Goal: Task Accomplishment & Management: Complete application form

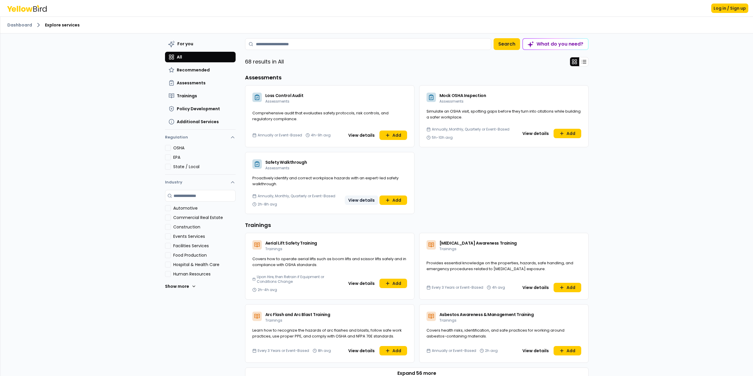
click at [361, 199] on button "View details" at bounding box center [362, 200] width 34 height 9
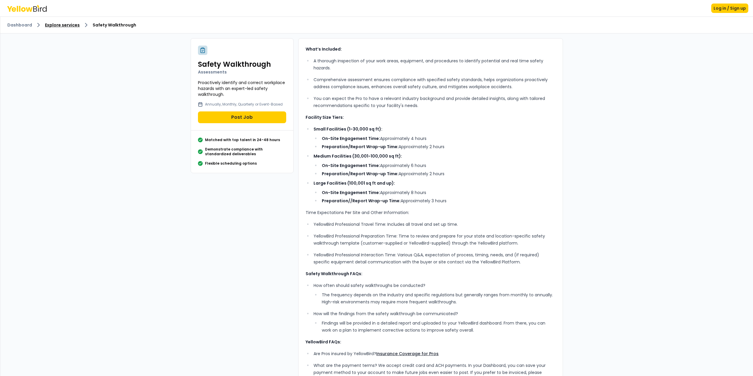
click at [64, 24] on link "Explore services" at bounding box center [62, 25] width 35 height 6
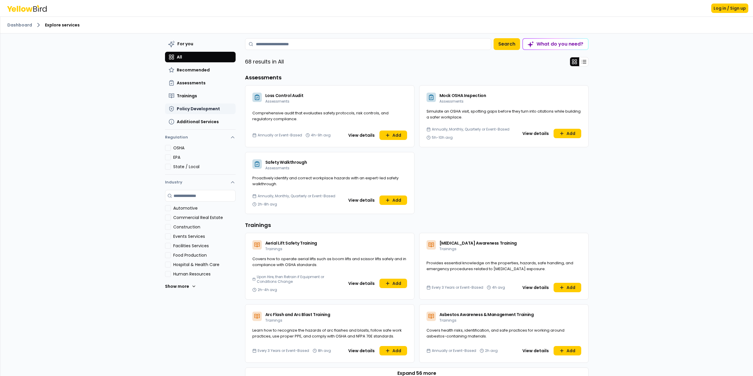
click at [196, 110] on span "Policy Development" at bounding box center [198, 109] width 43 height 6
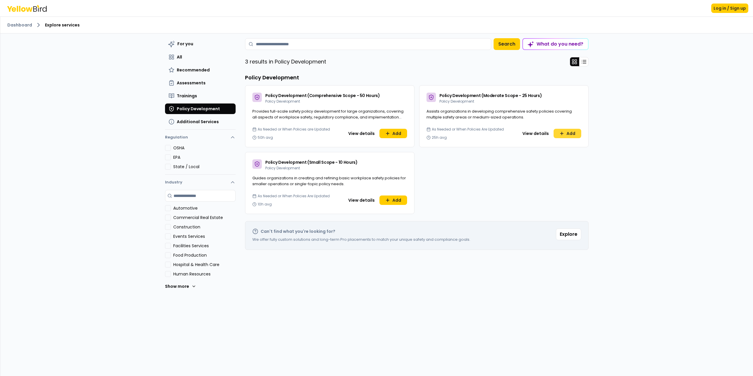
click at [574, 133] on button "Add" at bounding box center [568, 133] width 28 height 9
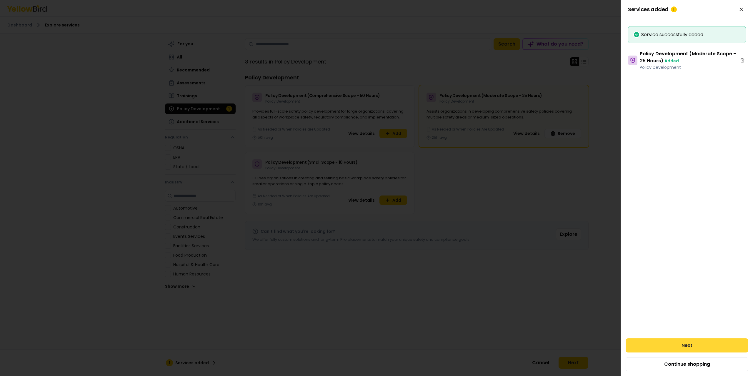
click at [677, 346] on button "Next" at bounding box center [687, 346] width 123 height 14
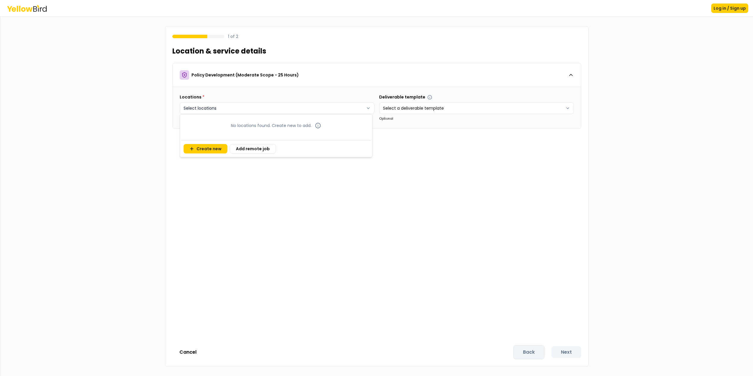
click at [238, 104] on html "Log in / Sign up 1 of 2 Location & service details Policy Development (Moderate…" at bounding box center [376, 188] width 753 height 376
click at [214, 108] on html "Log in / Sign up 1 of 2 Location & service details Policy Development (Moderate…" at bounding box center [376, 188] width 753 height 376
click at [226, 103] on html "Log in / Sign up 1 of 2 Location & service details Policy Development (Moderate…" at bounding box center [376, 188] width 753 height 376
click at [208, 147] on button "Create new" at bounding box center [206, 148] width 44 height 9
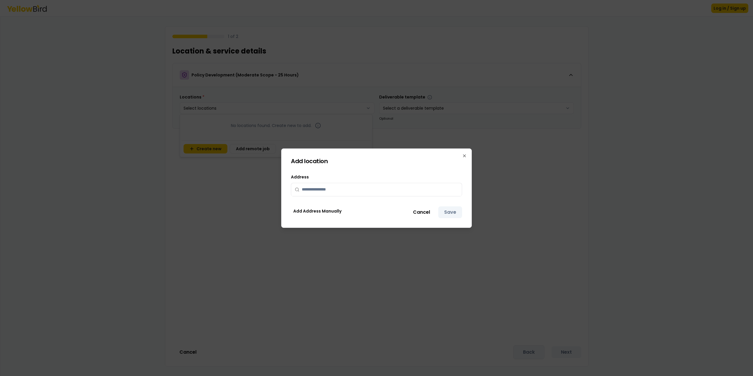
click at [320, 191] on input "text" at bounding box center [380, 189] width 157 height 13
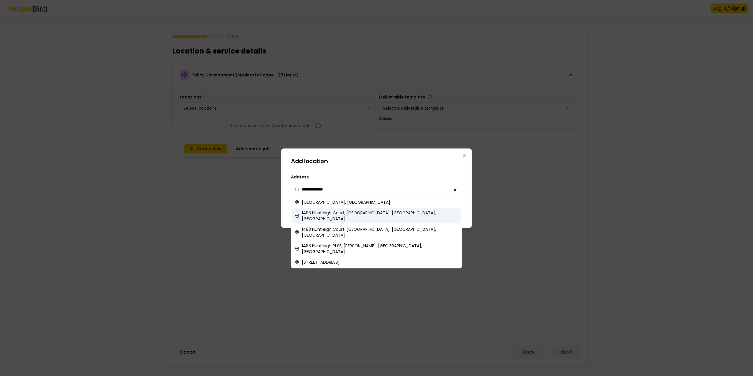
click at [380, 214] on div "1483 Huntleigh Court, Wheaton, IL, USA" at bounding box center [376, 215] width 168 height 15
type input "**********"
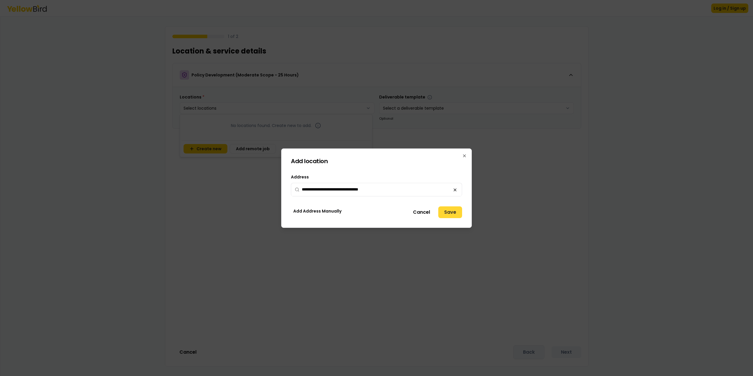
click at [454, 213] on button "Save" at bounding box center [450, 213] width 24 height 12
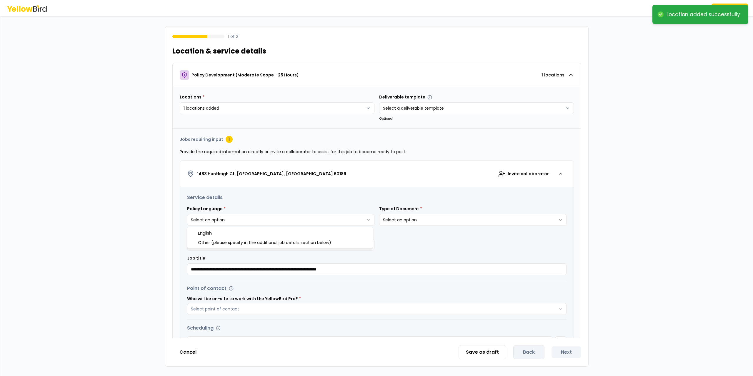
click at [254, 219] on html "**********" at bounding box center [376, 188] width 753 height 376
click at [409, 222] on html "**********" at bounding box center [376, 188] width 753 height 376
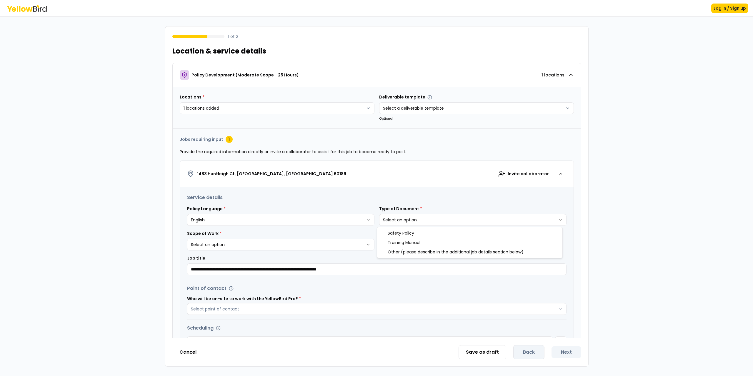
select select "*"
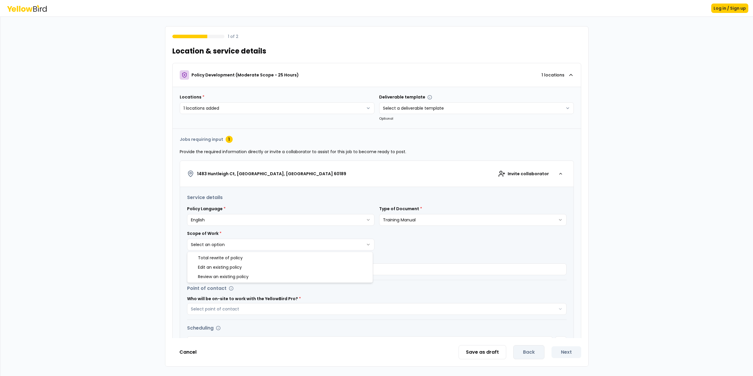
click at [259, 244] on html "**********" at bounding box center [376, 188] width 753 height 376
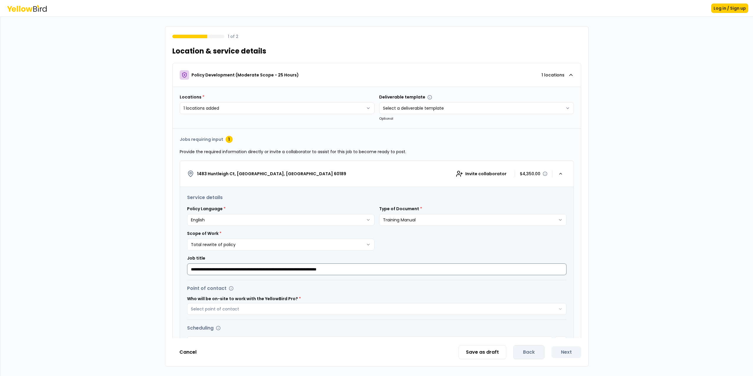
click at [220, 271] on input "**********" at bounding box center [377, 270] width 380 height 12
click at [290, 286] on div "Point of contact" at bounding box center [377, 288] width 380 height 7
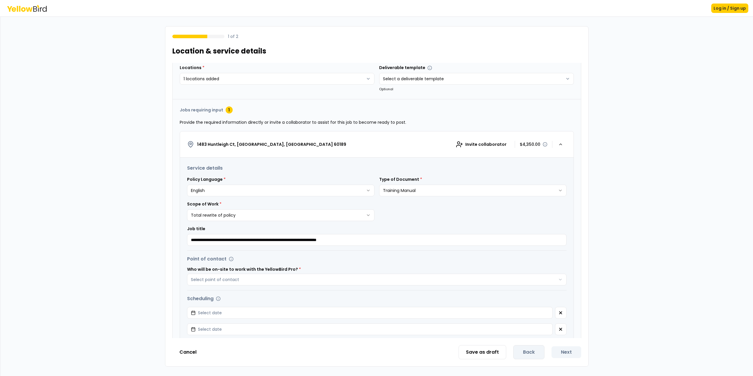
scroll to position [134, 0]
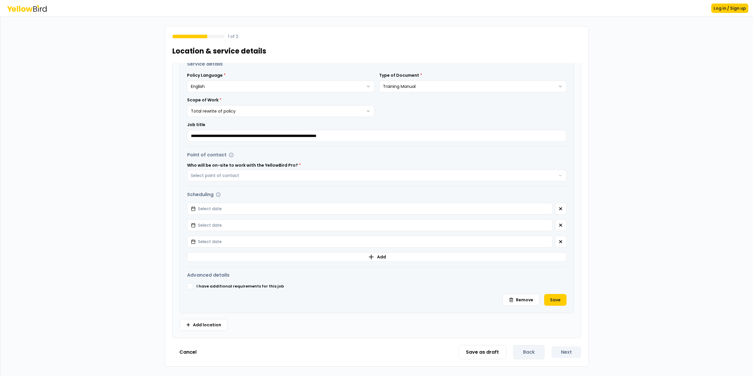
click at [569, 353] on div "Save as draft Back Next" at bounding box center [520, 352] width 123 height 14
click at [222, 210] on button "Select date" at bounding box center [370, 209] width 366 height 12
click at [227, 283] on button "20" at bounding box center [228, 284] width 11 height 11
click at [578, 355] on div "Save as draft Back Next" at bounding box center [520, 352] width 123 height 14
click at [226, 173] on button "Select point of contact" at bounding box center [377, 176] width 380 height 12
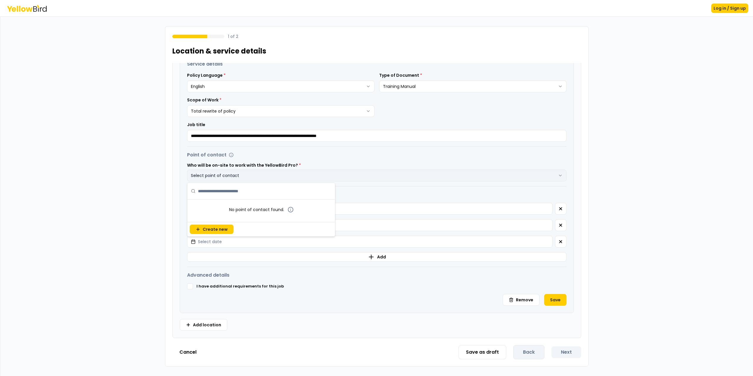
click at [230, 177] on button "Select point of contact" at bounding box center [377, 176] width 380 height 12
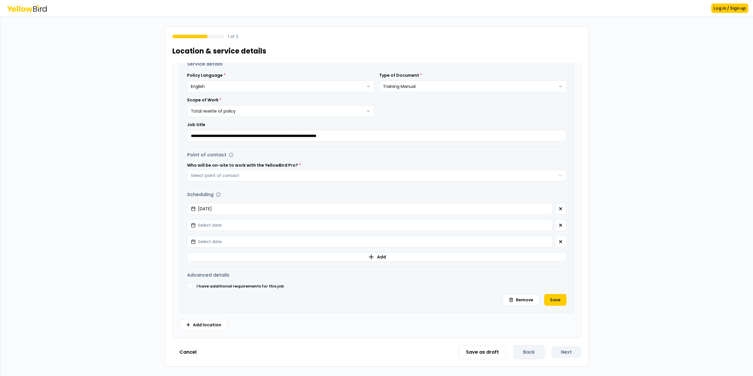
scroll to position [0, 0]
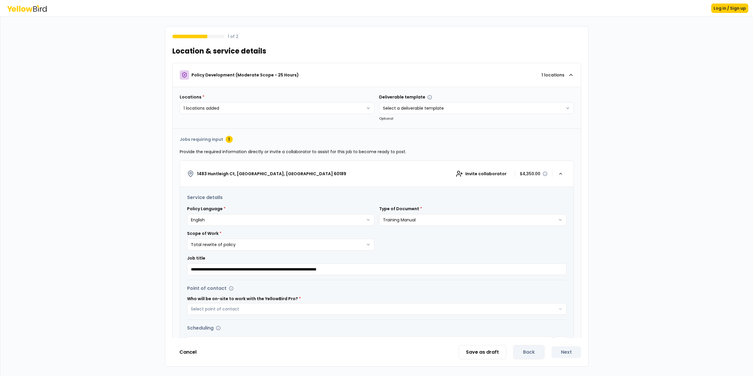
click at [525, 351] on div "Save as draft Back Next" at bounding box center [520, 352] width 123 height 14
click at [527, 352] on div "Save as draft Back Next" at bounding box center [520, 352] width 123 height 14
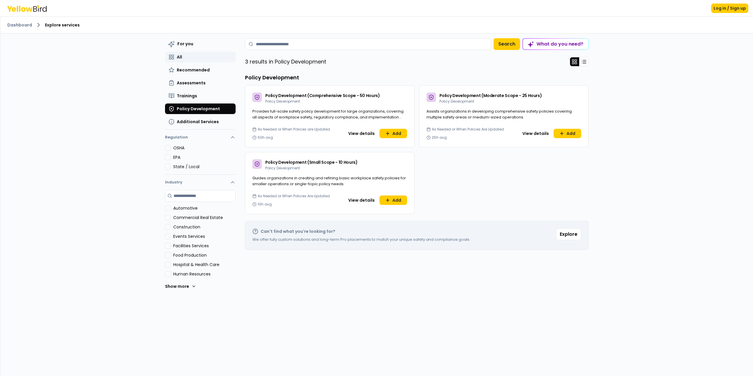
click at [187, 58] on button "All" at bounding box center [200, 57] width 71 height 11
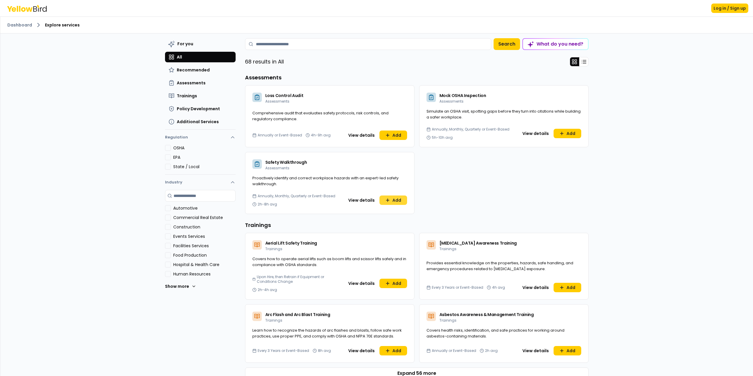
click at [388, 200] on icon at bounding box center [387, 200] width 5 height 5
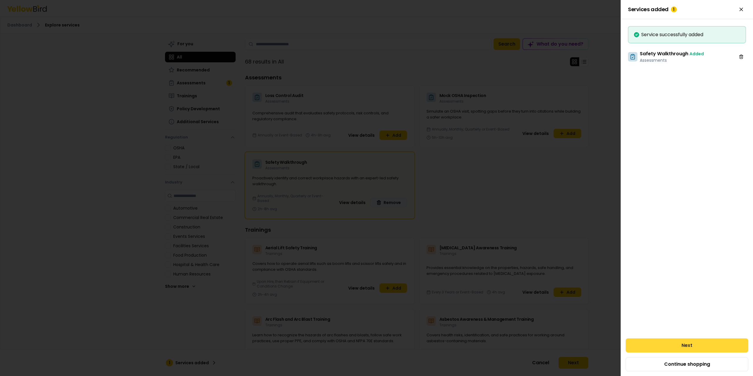
click at [677, 347] on button "Next" at bounding box center [687, 346] width 123 height 14
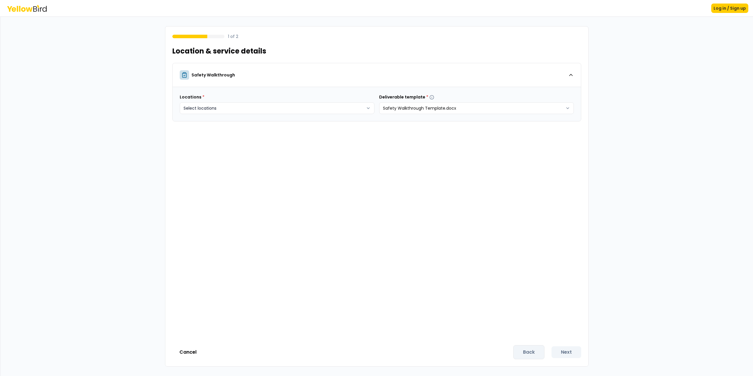
click at [285, 109] on body "Log in / Sign up 1 of 2 Location & service details Safety Walkthrough Locations…" at bounding box center [376, 188] width 753 height 376
click at [200, 137] on button "Create new" at bounding box center [206, 141] width 44 height 9
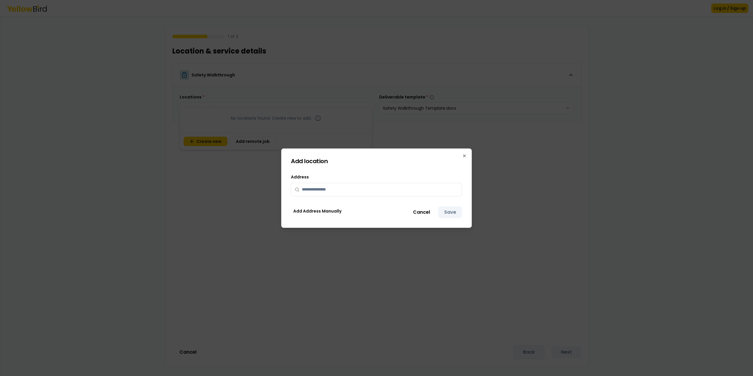
click at [342, 189] on input "text" at bounding box center [380, 189] width 157 height 13
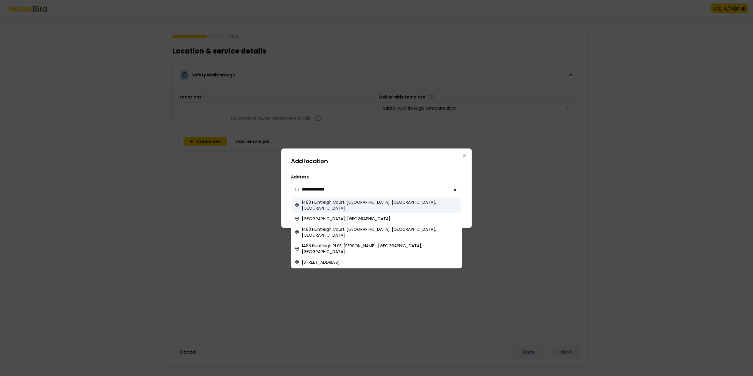
click at [344, 202] on span "1483 Huntleigh Court, Wheaton, IL, USA" at bounding box center [380, 206] width 157 height 12
type input "**********"
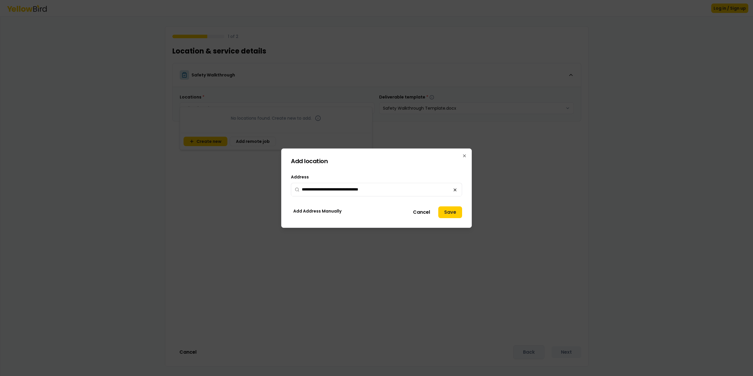
click at [448, 213] on button "Save" at bounding box center [450, 213] width 24 height 12
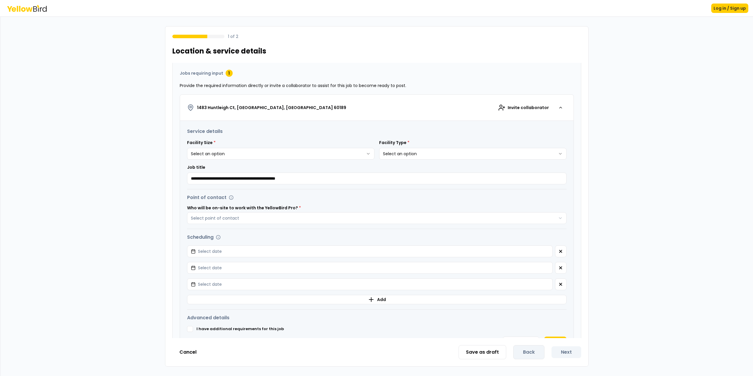
scroll to position [88, 0]
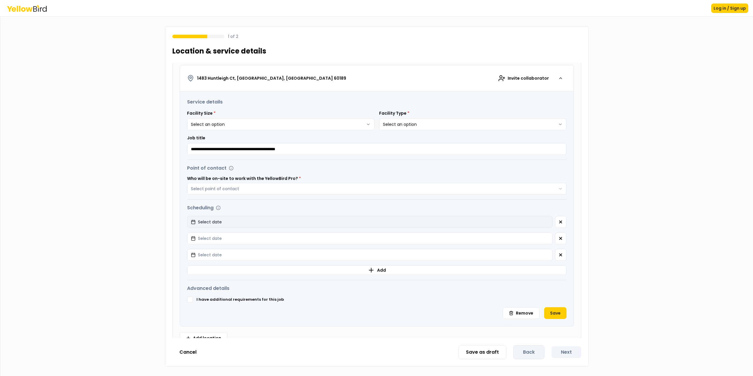
click at [230, 223] on button "Select date" at bounding box center [370, 222] width 366 height 12
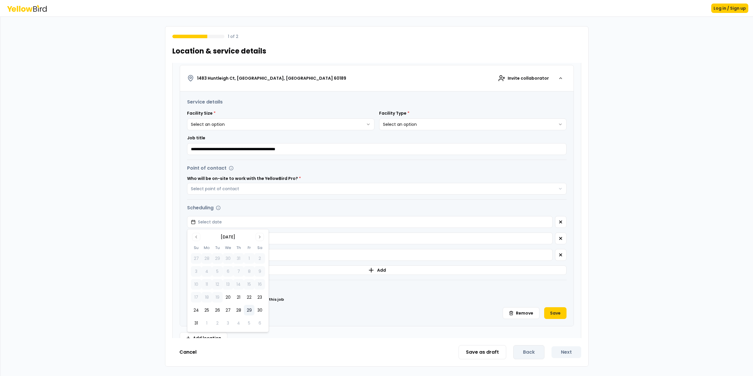
click at [252, 310] on button "29" at bounding box center [249, 310] width 11 height 11
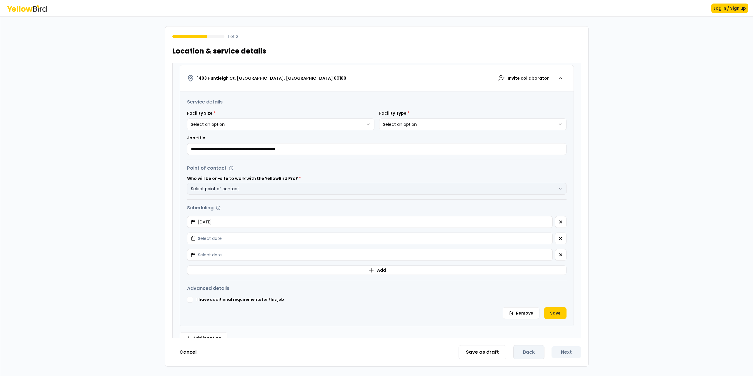
click at [248, 189] on button "Select point of contact" at bounding box center [377, 189] width 380 height 12
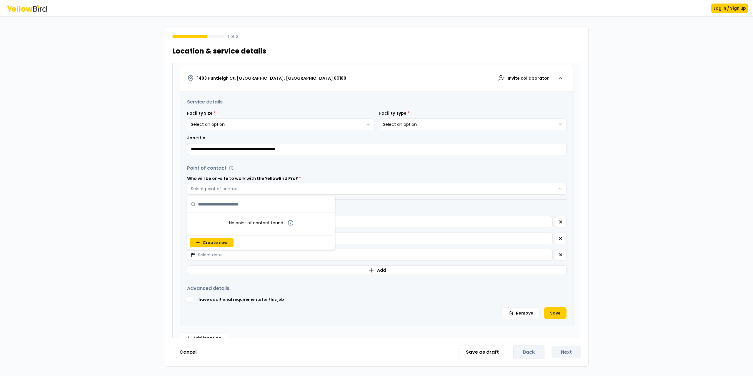
click at [355, 174] on div "Point of contact Who will be on-site to work with the YellowBird Pro? * Select …" at bounding box center [377, 180] width 380 height 30
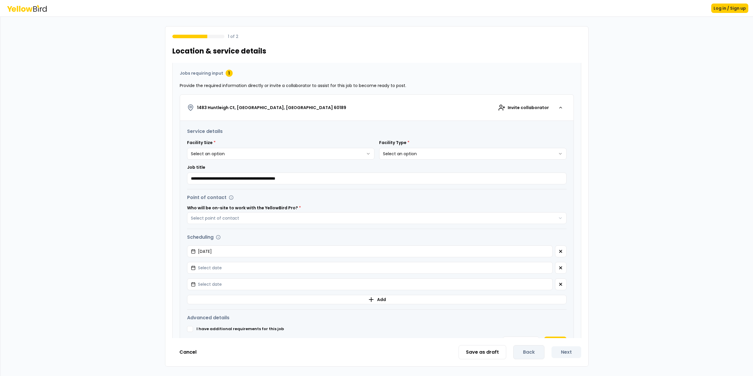
scroll to position [0, 0]
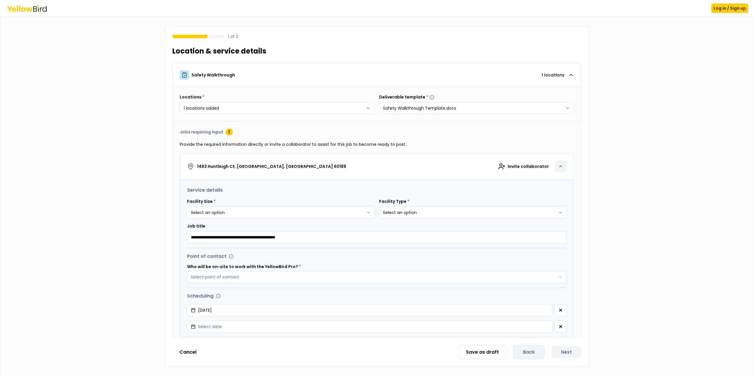
click at [559, 166] on icon "button" at bounding box center [561, 166] width 5 height 5
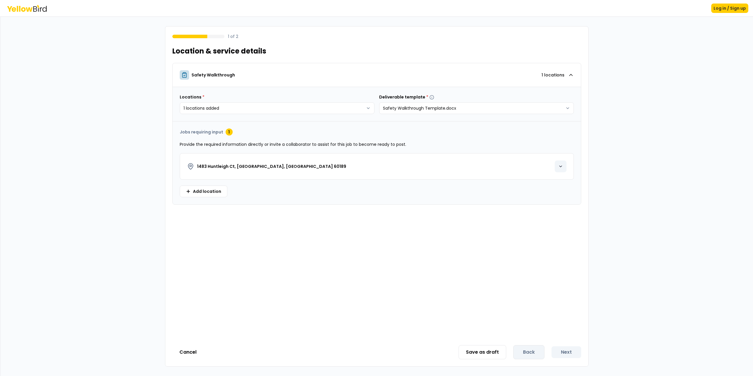
click at [559, 166] on icon "button" at bounding box center [561, 166] width 5 height 5
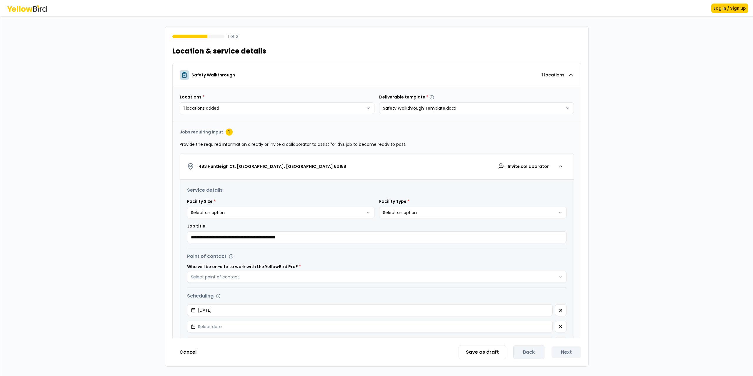
click at [562, 73] on div "Safety Walkthrough 1 locations" at bounding box center [374, 74] width 388 height 9
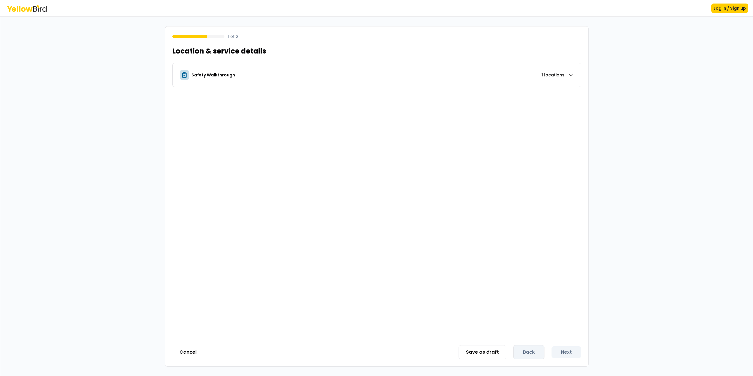
click at [562, 73] on div "Safety Walkthrough 1 locations" at bounding box center [374, 74] width 388 height 9
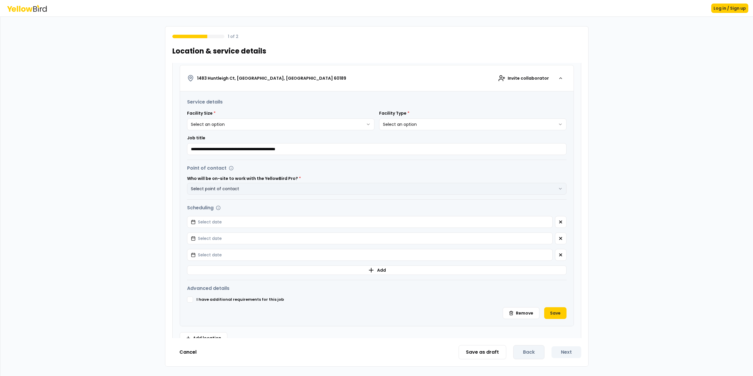
scroll to position [102, 0]
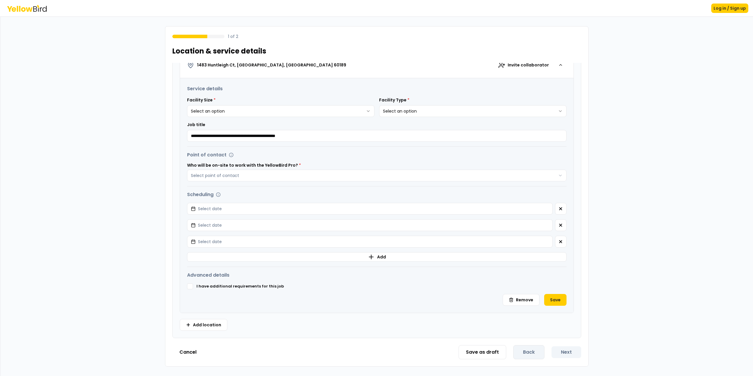
click at [567, 350] on div "Save as draft Back Next" at bounding box center [520, 352] width 123 height 14
click at [242, 205] on button "Select date" at bounding box center [370, 209] width 366 height 12
click at [250, 295] on button "29" at bounding box center [249, 297] width 11 height 11
click at [262, 178] on button "Select point of contact" at bounding box center [377, 176] width 380 height 12
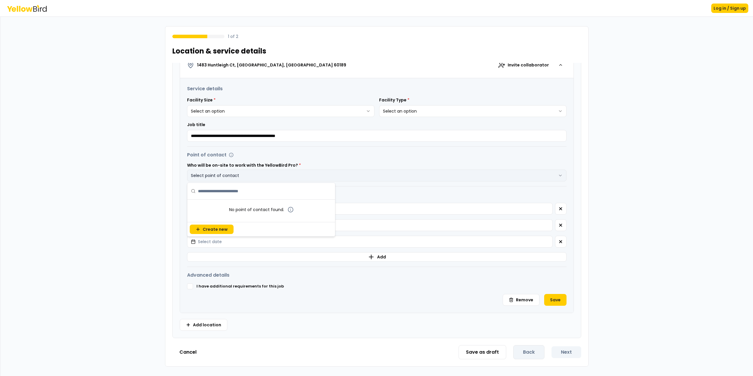
click at [402, 181] on button "Select point of contact" at bounding box center [377, 176] width 380 height 12
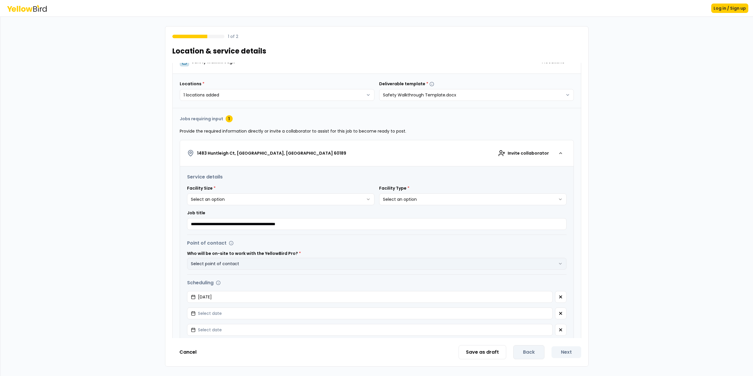
click at [224, 266] on button "Select point of contact" at bounding box center [377, 264] width 380 height 12
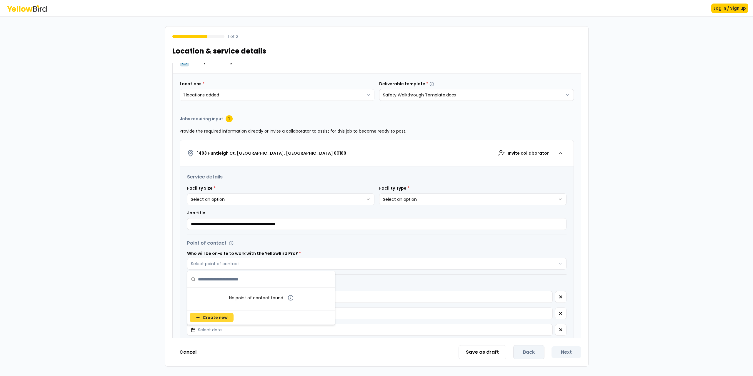
click at [212, 321] on button "Create new" at bounding box center [212, 317] width 44 height 9
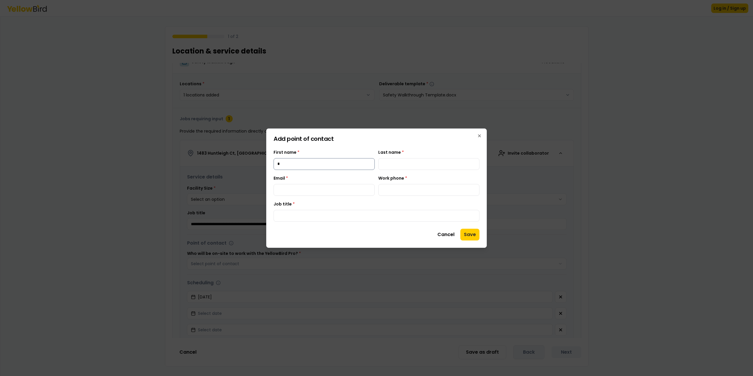
type input "*"
type input "**********"
click at [421, 192] on input "Work phone *" at bounding box center [428, 190] width 101 height 12
type input "**********"
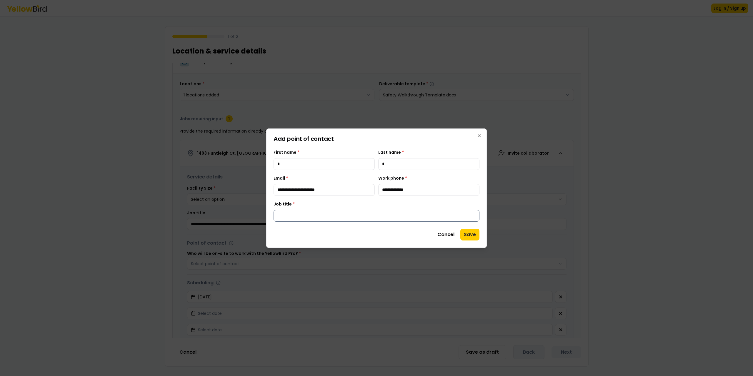
click at [365, 219] on input "Job title *" at bounding box center [377, 216] width 206 height 12
type input "***"
click at [471, 235] on button "Save" at bounding box center [470, 235] width 19 height 12
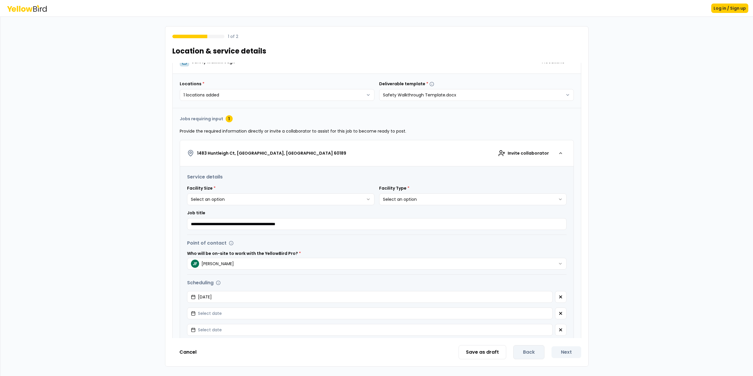
scroll to position [0, 0]
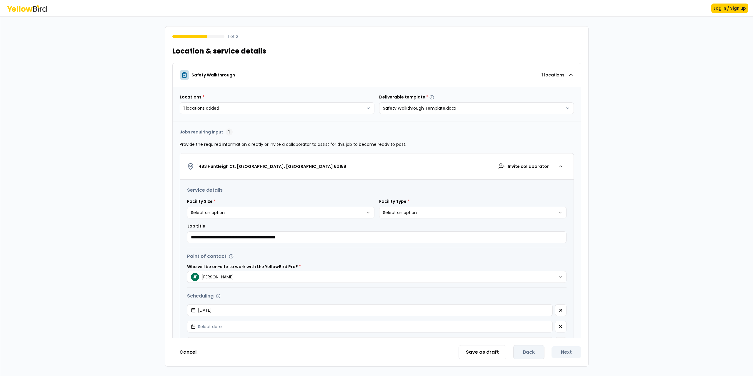
click at [227, 132] on div "1" at bounding box center [229, 132] width 7 height 7
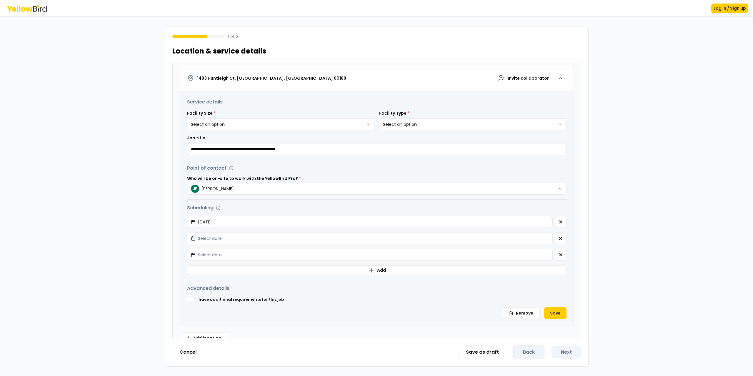
scroll to position [102, 0]
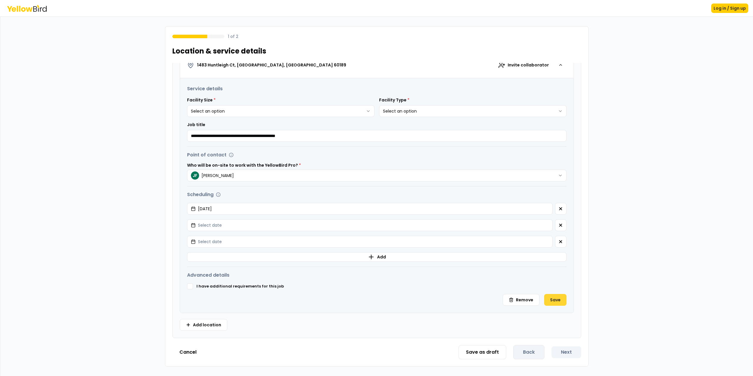
click at [550, 302] on button "Save" at bounding box center [555, 300] width 22 height 12
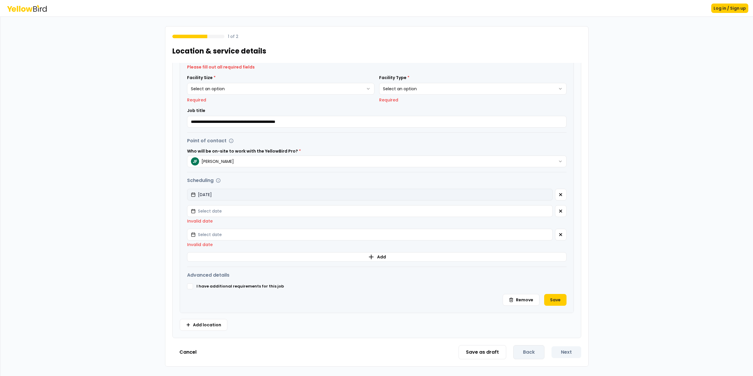
scroll to position [105, 0]
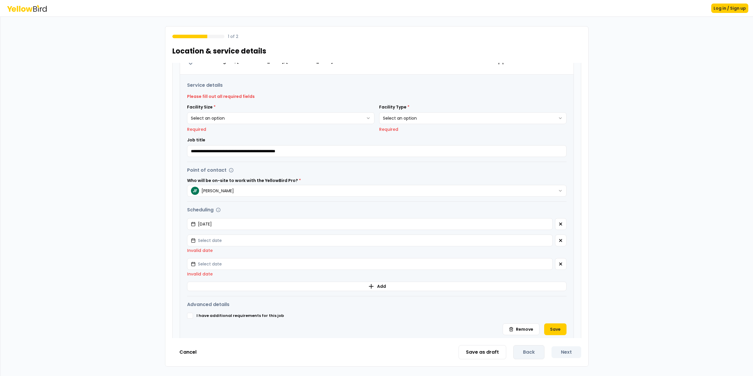
click at [232, 114] on html "**********" at bounding box center [376, 188] width 753 height 376
select select "*"
click at [406, 121] on html "**********" at bounding box center [376, 188] width 753 height 376
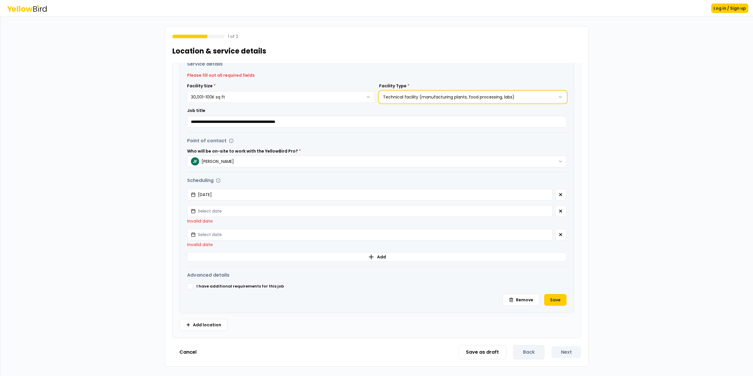
scroll to position [0, 0]
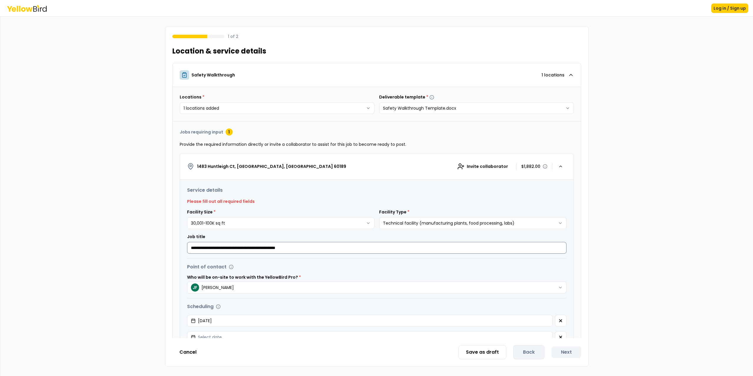
click at [366, 249] on input "**********" at bounding box center [377, 248] width 380 height 12
click at [422, 213] on div "**********" at bounding box center [472, 219] width 187 height 20
click at [418, 221] on html "**********" at bounding box center [376, 188] width 753 height 376
select select "*"
click at [188, 352] on button "Cancel" at bounding box center [187, 353] width 31 height 12
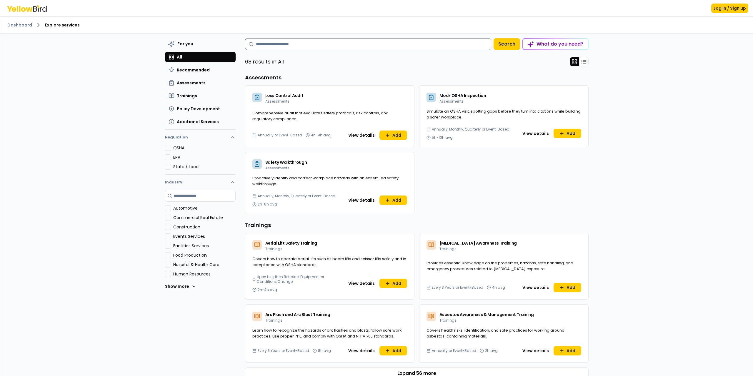
click at [268, 47] on input at bounding box center [368, 44] width 246 height 12
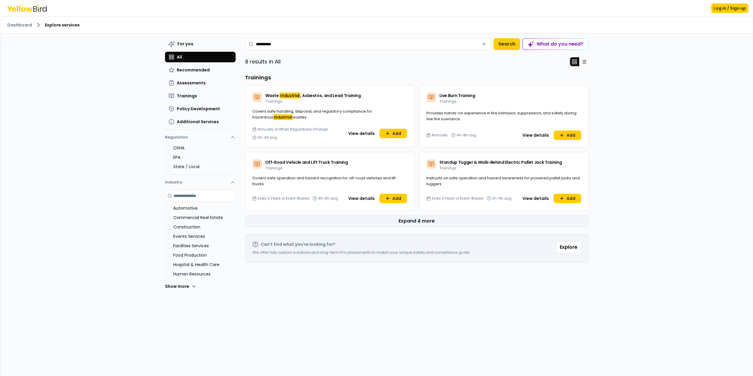
click at [410, 224] on button "Expand 4 more" at bounding box center [417, 221] width 344 height 12
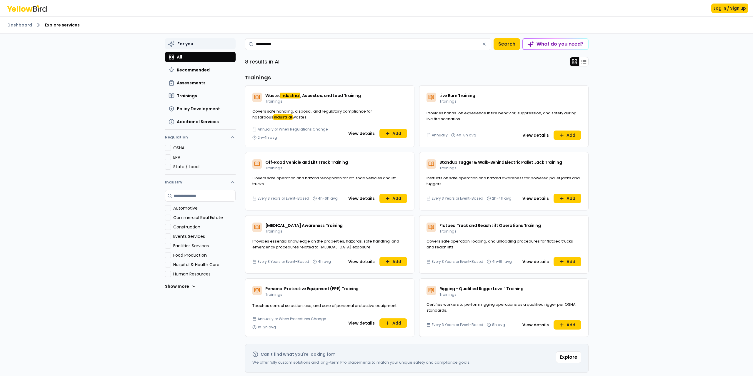
drag, startPoint x: 280, startPoint y: 47, endPoint x: 211, endPoint y: 45, distance: 68.6
click at [211, 45] on div "**********" at bounding box center [377, 214] width 424 height 360
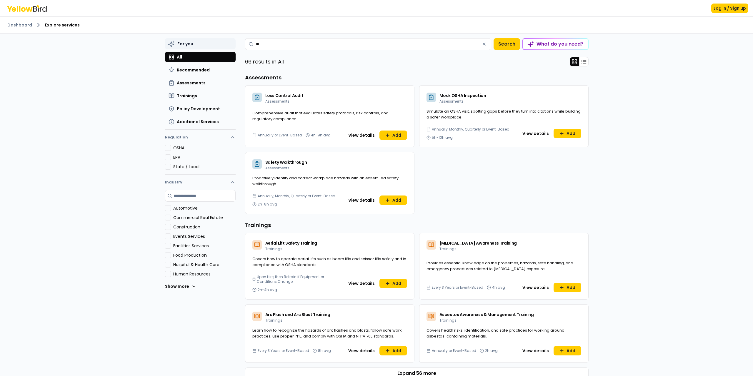
type input "*"
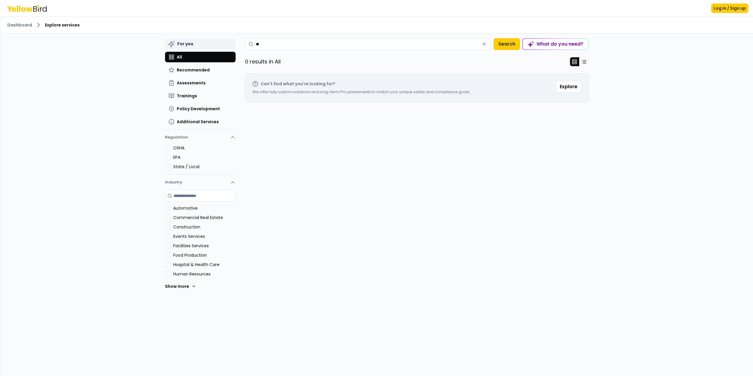
type input "*"
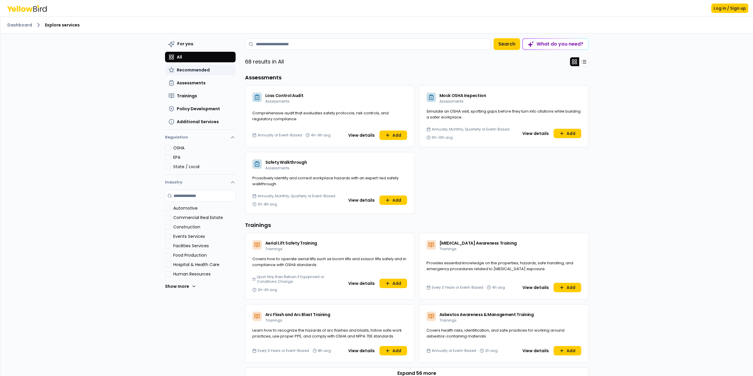
click at [200, 72] on span "Recommended" at bounding box center [193, 70] width 33 height 6
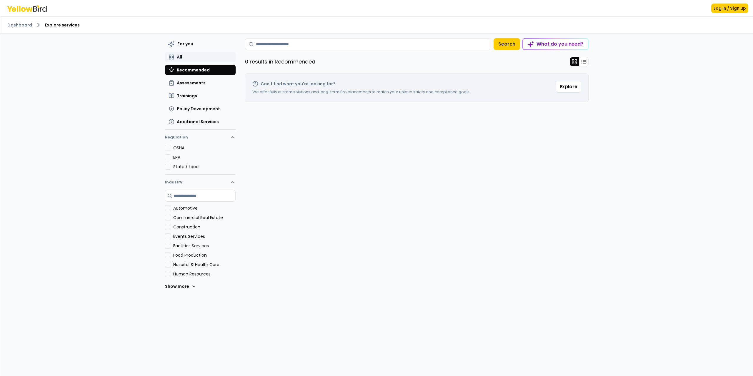
click at [192, 60] on button "All" at bounding box center [200, 57] width 71 height 11
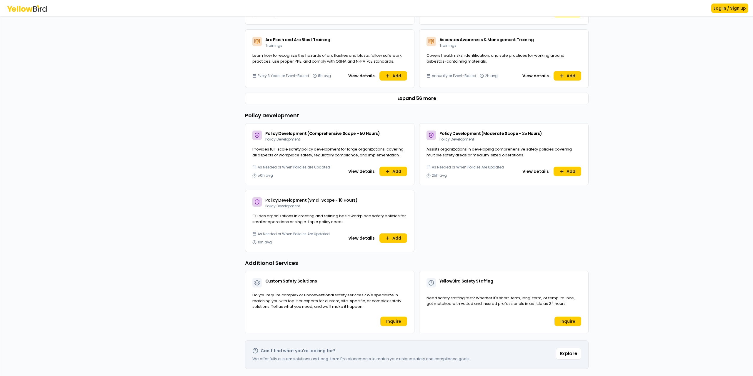
scroll to position [187, 0]
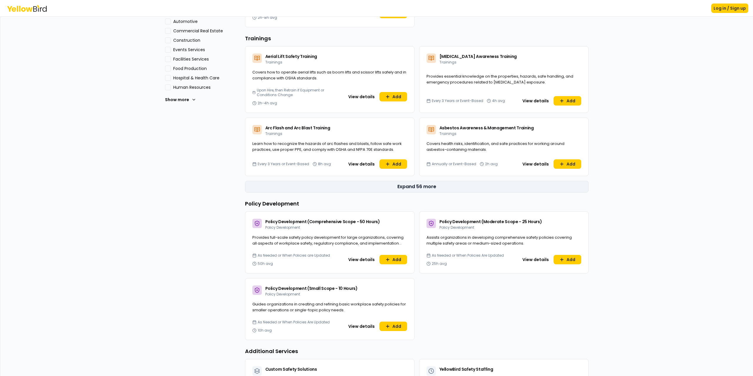
click at [412, 186] on button "Expand 56 more" at bounding box center [417, 187] width 344 height 12
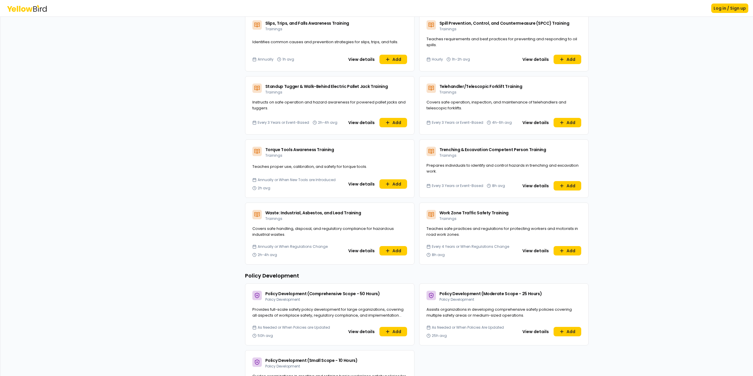
scroll to position [1864, 0]
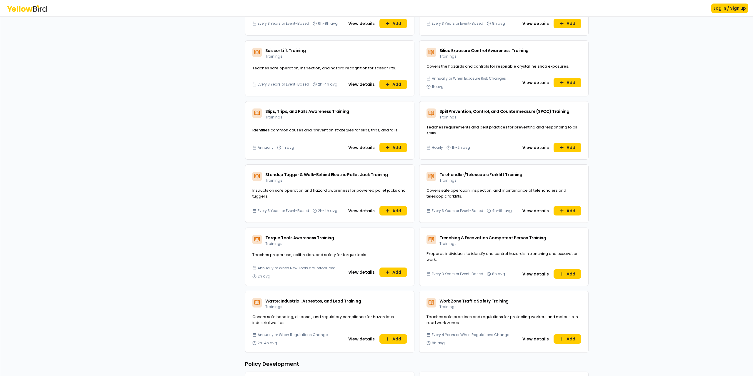
click at [405, 143] on div "View details Add" at bounding box center [376, 147] width 62 height 9
click at [400, 143] on button "Add" at bounding box center [394, 147] width 28 height 9
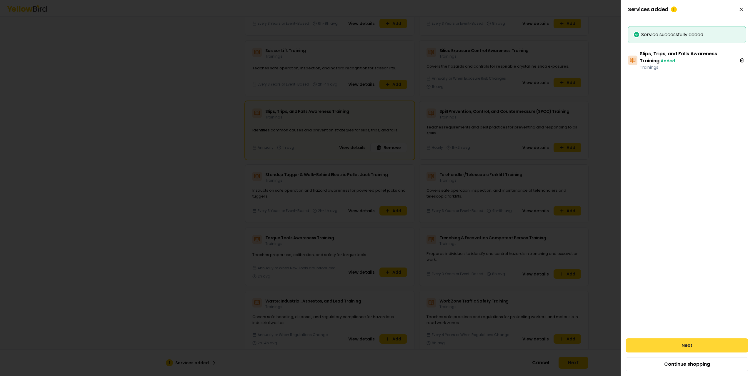
click at [695, 351] on button "Next" at bounding box center [687, 346] width 123 height 14
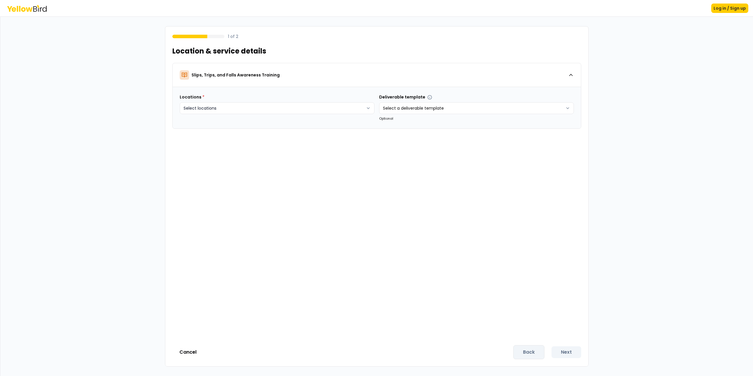
click at [283, 107] on html "Log in / Sign up 1 of 2 Location & service details Slips, Trips, and Falls Awar…" at bounding box center [376, 188] width 753 height 376
click at [220, 149] on button "Create new" at bounding box center [206, 148] width 44 height 9
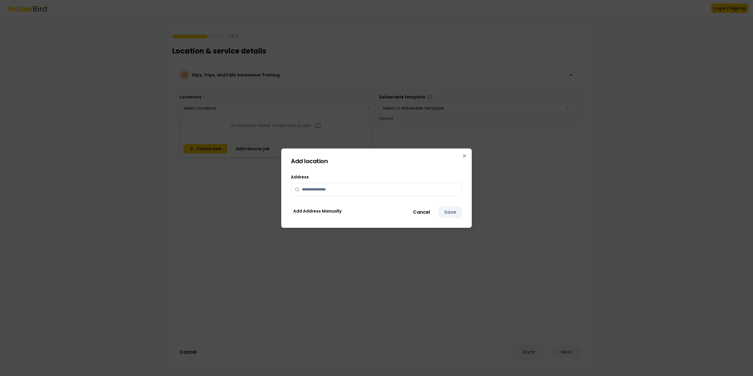
click at [338, 191] on input "text" at bounding box center [380, 189] width 157 height 13
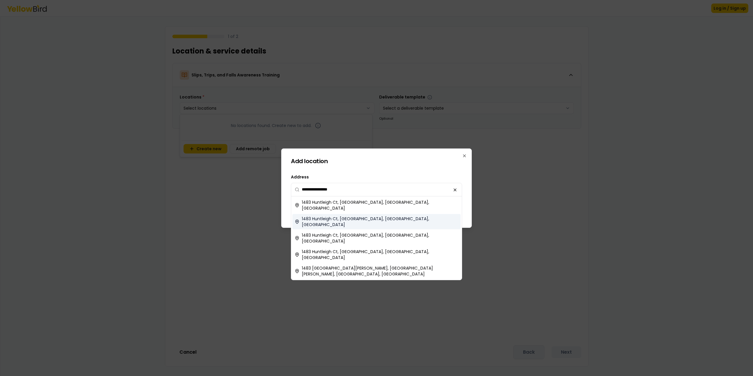
click at [354, 216] on span "1483 Huntleigh Ct, Wheaton, IL, USA" at bounding box center [380, 222] width 157 height 12
type input "**********"
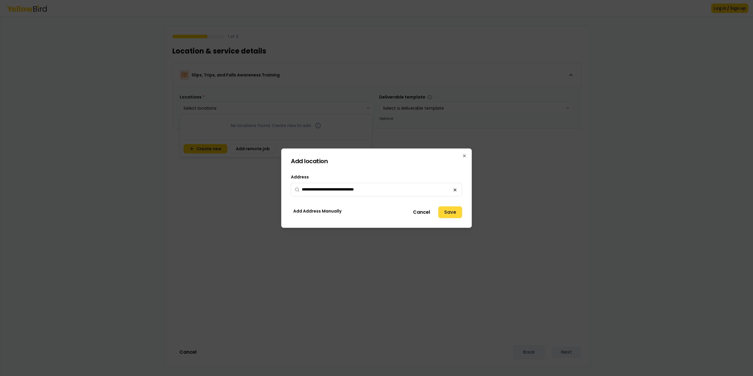
click at [445, 211] on button "Save" at bounding box center [450, 213] width 24 height 12
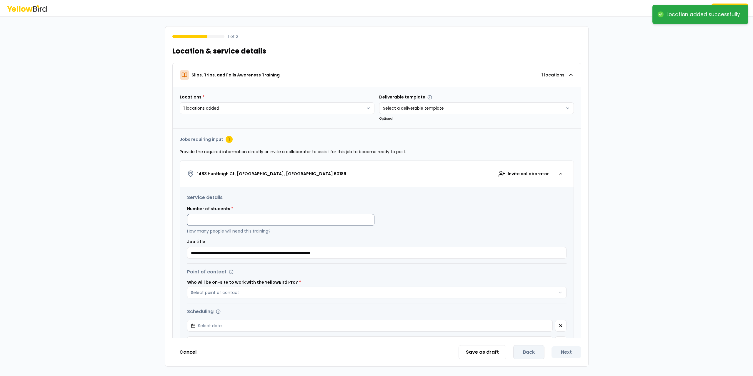
click at [248, 219] on input at bounding box center [280, 220] width 187 height 12
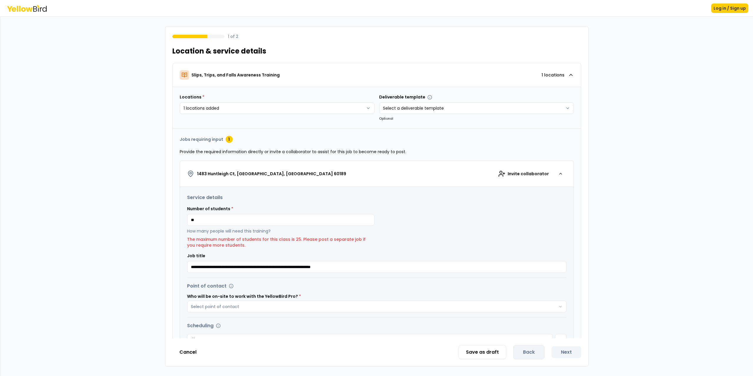
type input "*"
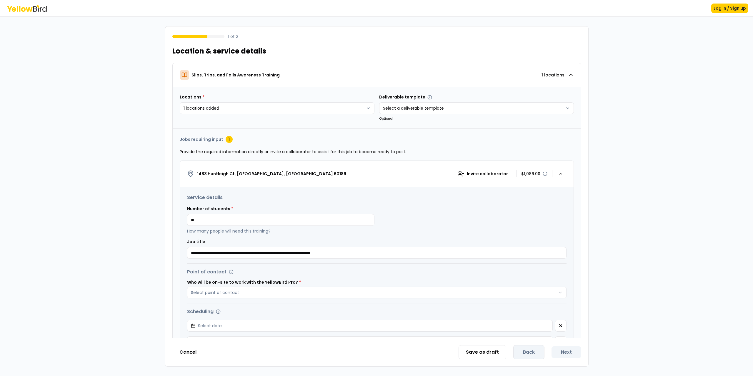
type input "**"
click at [324, 199] on h3 "Service details" at bounding box center [377, 197] width 380 height 7
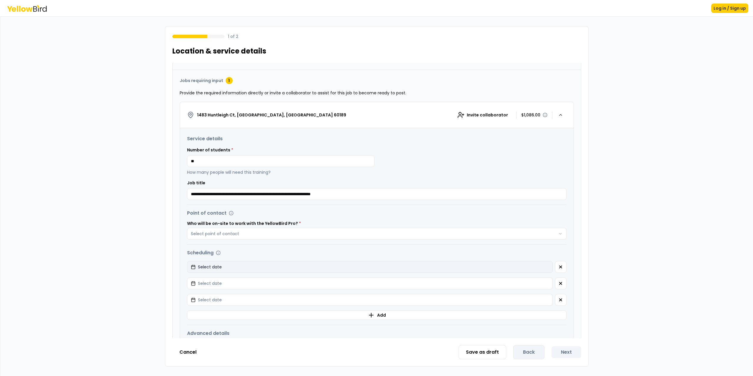
click at [229, 264] on button "Select date" at bounding box center [370, 267] width 366 height 12
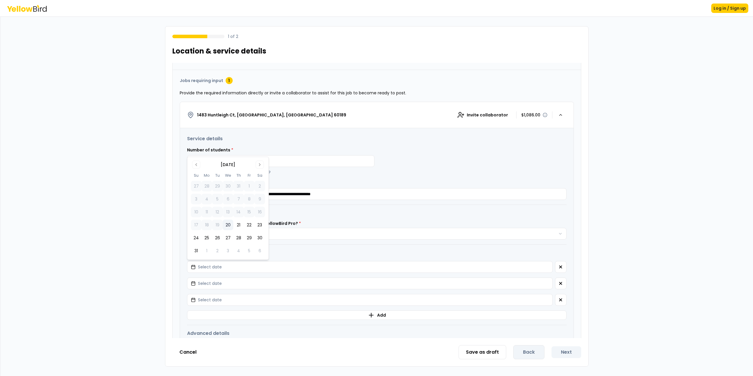
click at [229, 223] on button "20" at bounding box center [228, 225] width 11 height 11
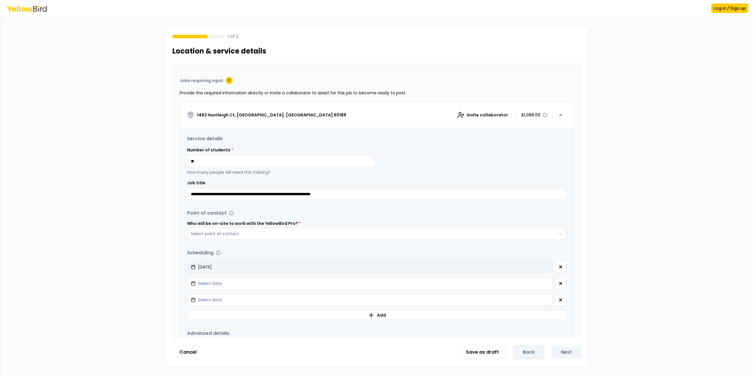
click at [236, 267] on button "08/20/2025" at bounding box center [370, 267] width 366 height 12
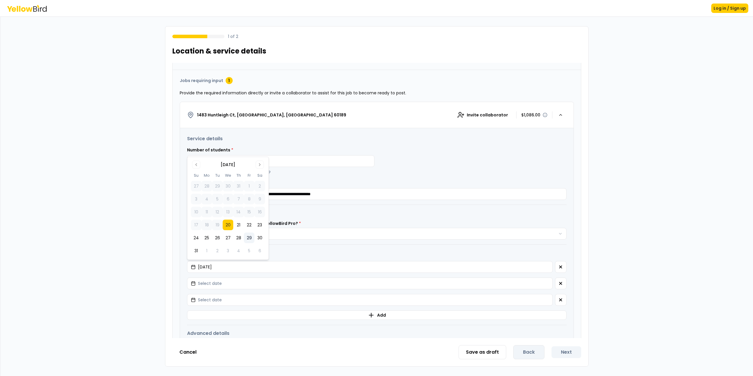
click at [251, 237] on button "29" at bounding box center [249, 238] width 11 height 11
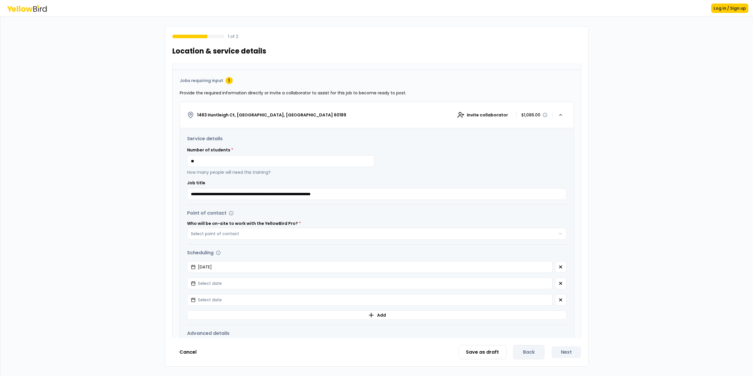
scroll to position [117, 0]
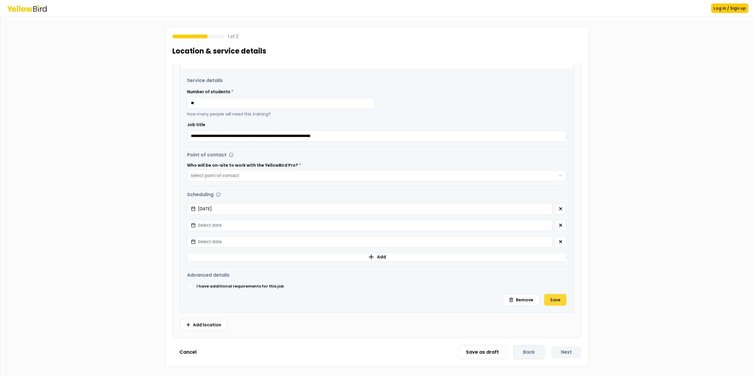
click at [557, 302] on button "Save" at bounding box center [555, 300] width 22 height 12
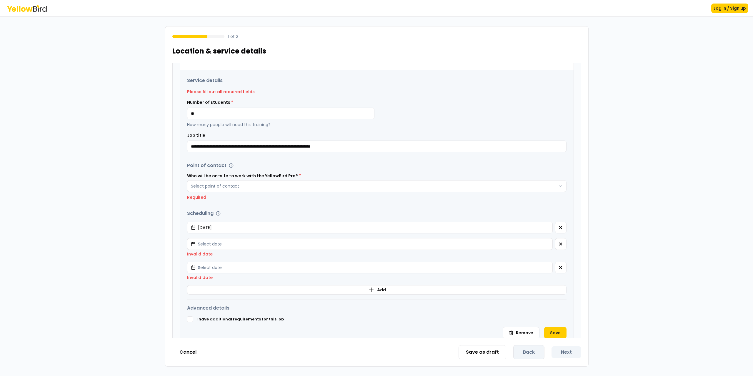
scroll to position [58, 0]
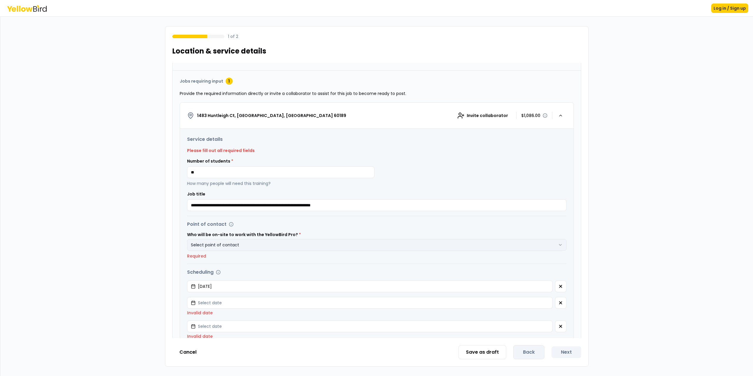
click at [224, 246] on button "Select point of contact" at bounding box center [377, 245] width 380 height 12
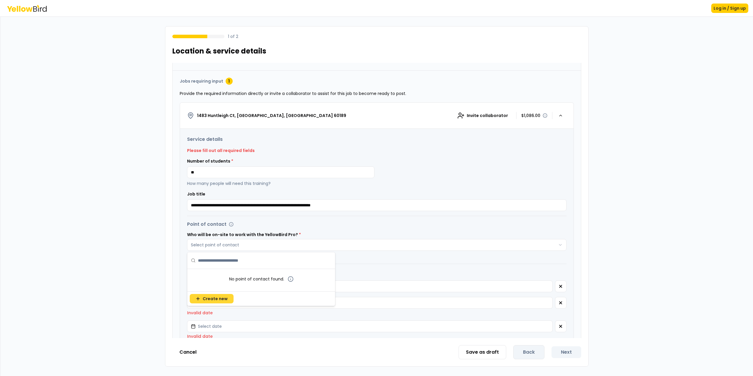
click at [222, 301] on span "Create new" at bounding box center [215, 299] width 25 height 6
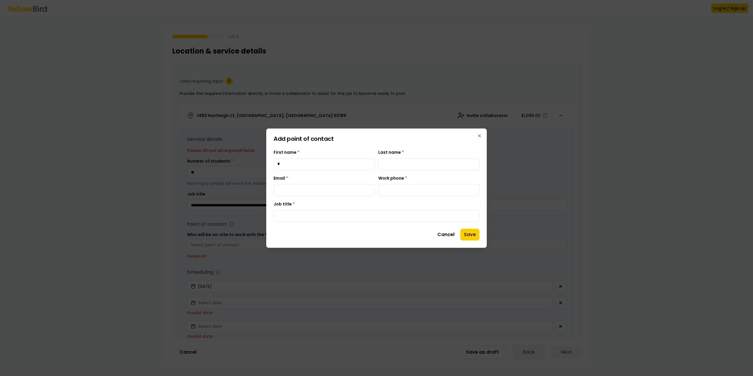
type input "*"
type input "**********"
type input "**"
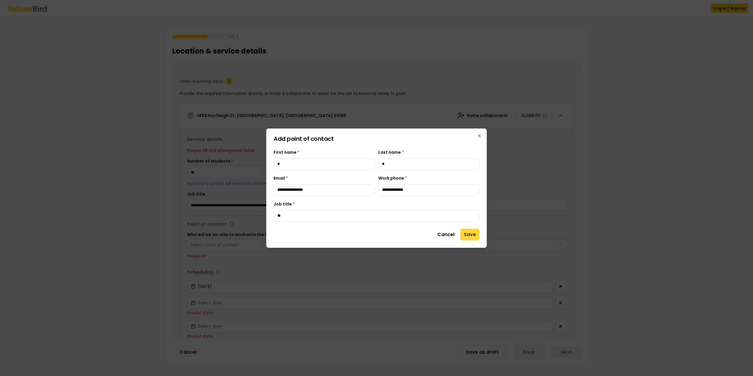
click at [473, 235] on button "Save" at bounding box center [470, 235] width 19 height 12
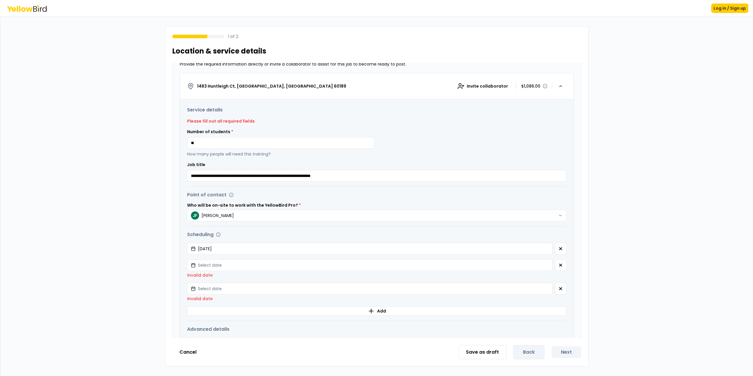
scroll to position [142, 0]
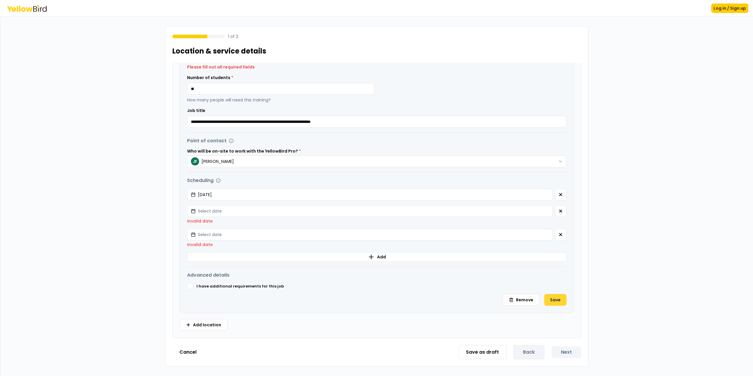
click at [550, 305] on button "Save" at bounding box center [555, 300] width 22 height 12
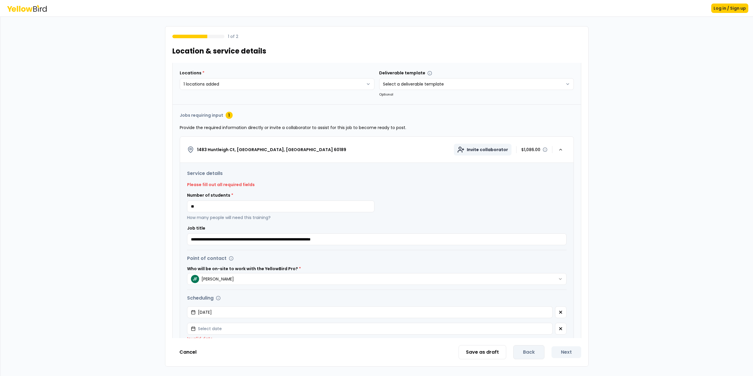
scroll to position [0, 0]
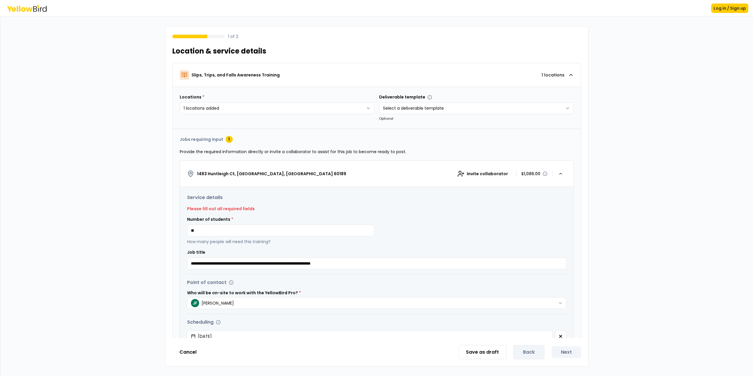
click at [543, 174] on icon "button" at bounding box center [545, 174] width 5 height 5
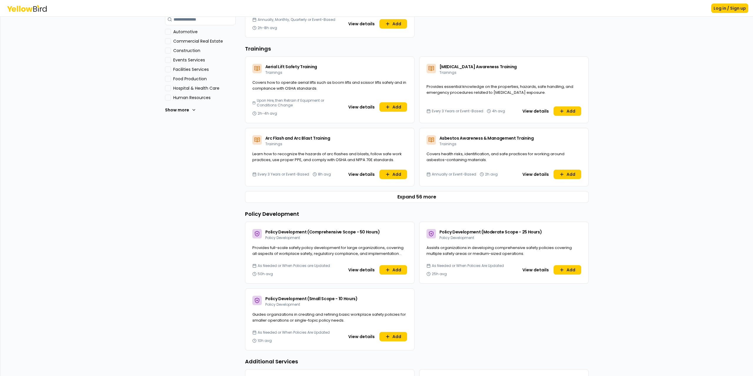
scroll to position [88, 0]
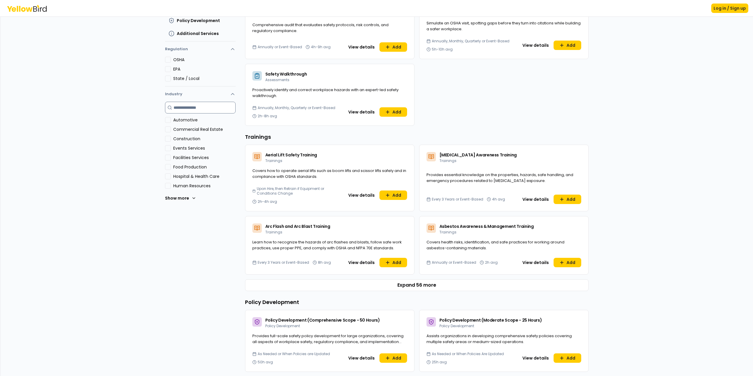
click at [190, 108] on input at bounding box center [200, 108] width 71 height 12
type input "***"
click at [165, 119] on Care "Hospital & Health Care" at bounding box center [168, 120] width 6 height 6
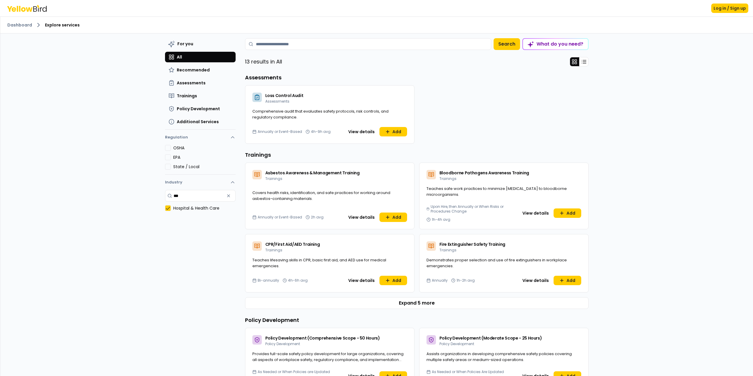
scroll to position [59, 0]
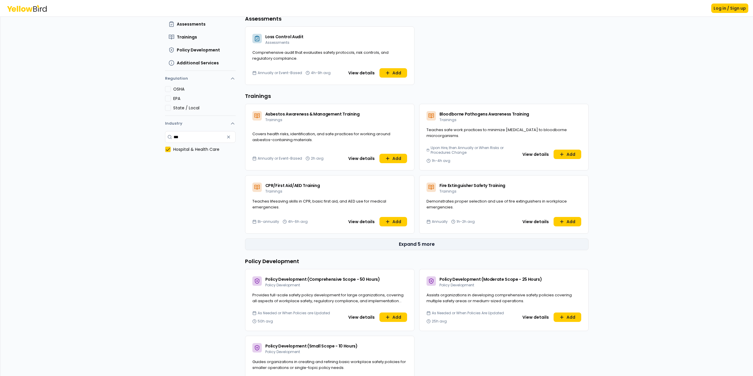
click at [393, 243] on button "Expand 5 more" at bounding box center [417, 245] width 344 height 12
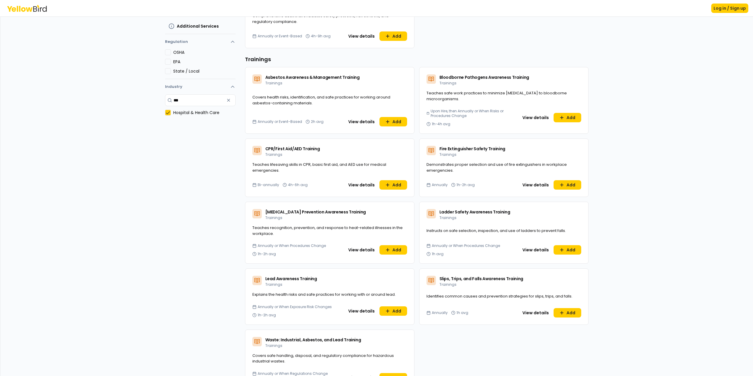
scroll to position [0, 0]
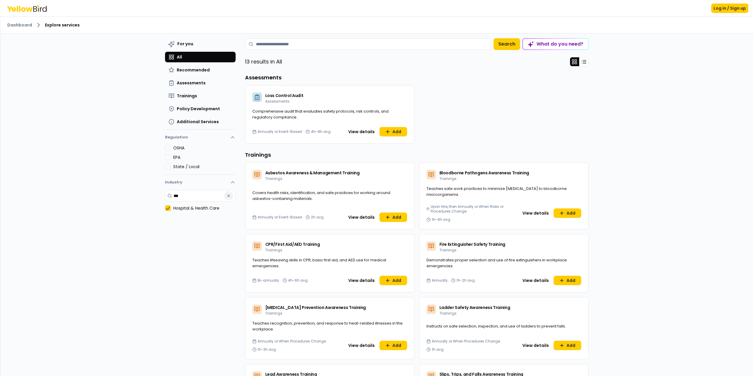
click at [230, 197] on button "button" at bounding box center [228, 195] width 9 height 9
click at [303, 41] on input at bounding box center [368, 44] width 246 height 12
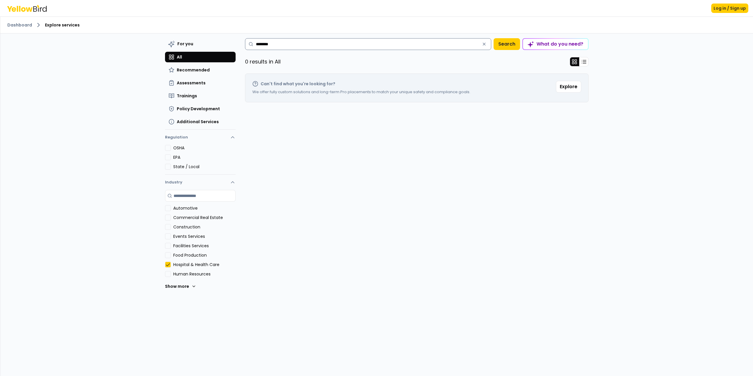
type input "********"
